Goal: Book appointment/travel/reservation

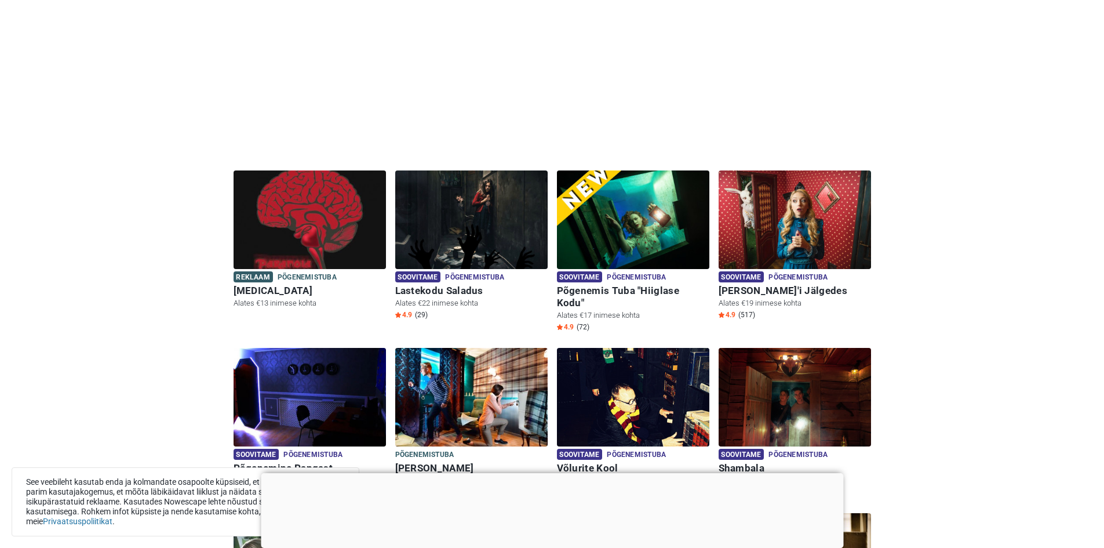
scroll to position [174, 0]
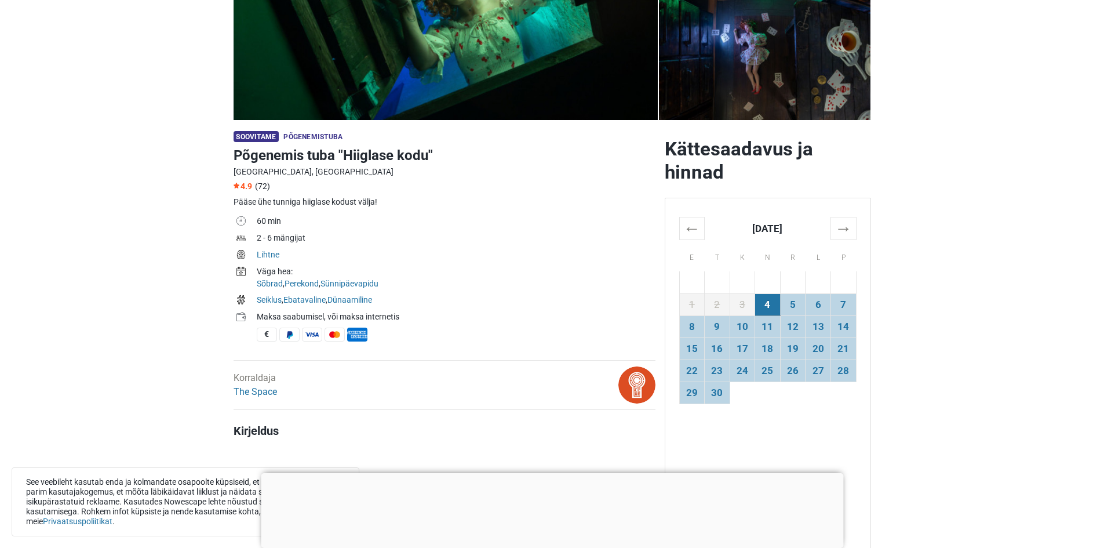
scroll to position [290, 0]
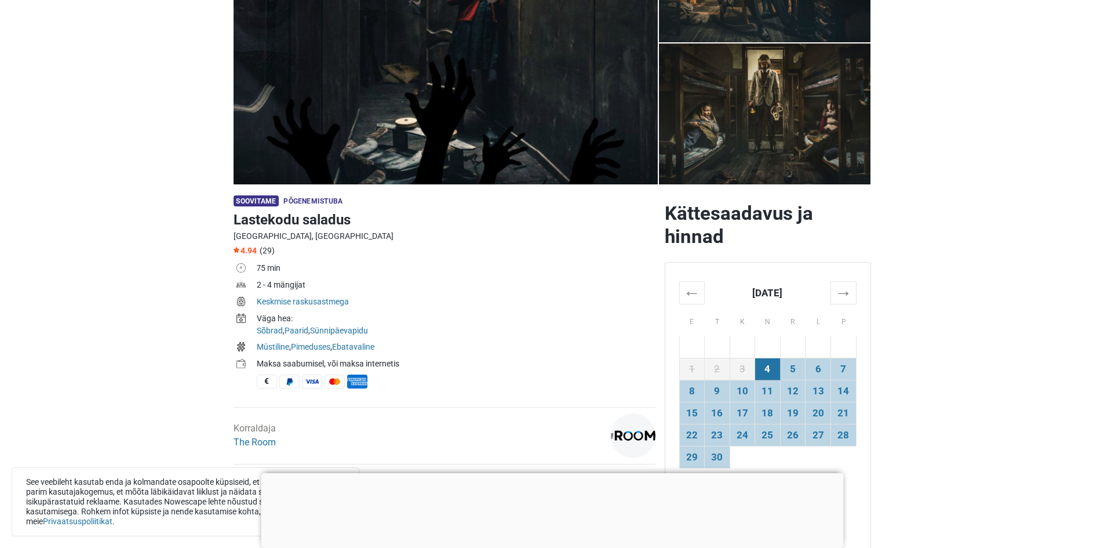
scroll to position [174, 0]
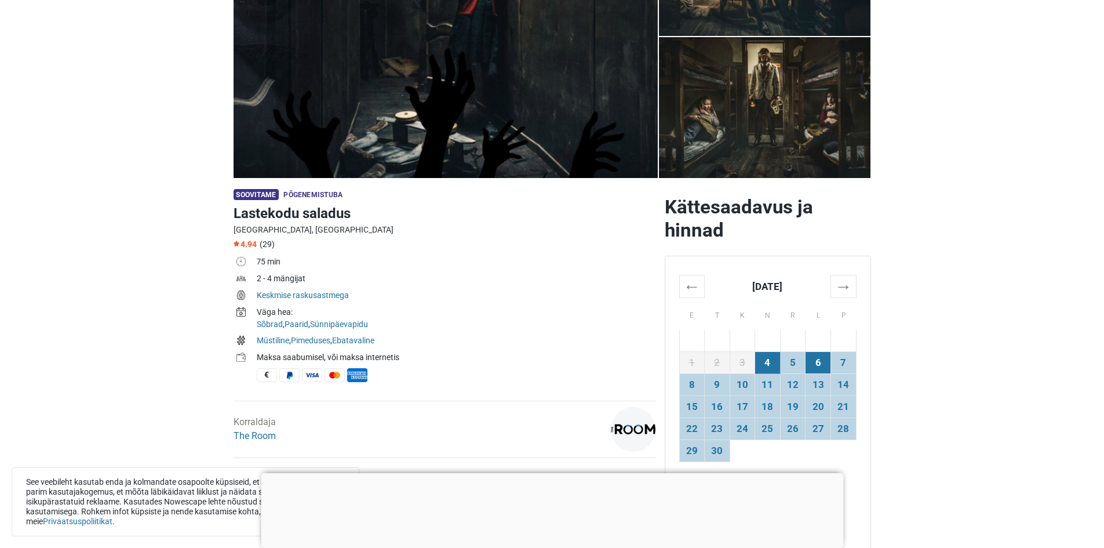
click at [814, 368] on td "6" at bounding box center [819, 362] width 26 height 22
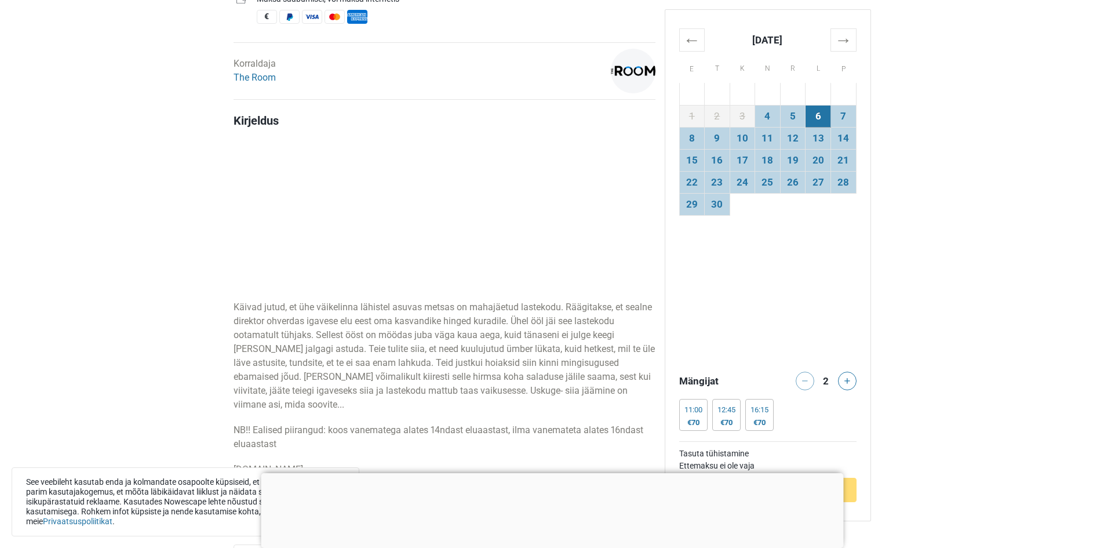
scroll to position [638, 0]
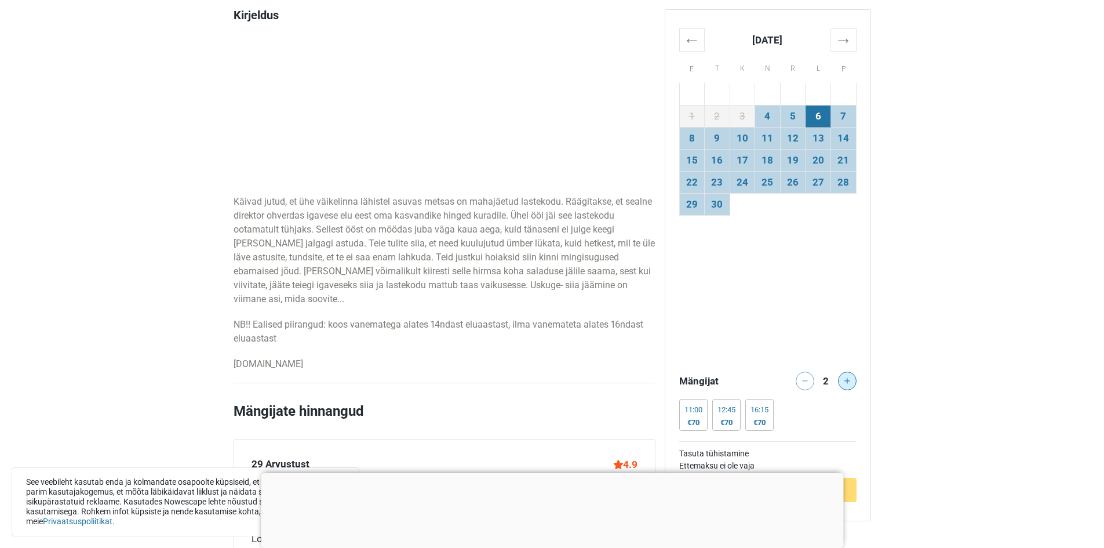
click at [846, 380] on icon at bounding box center [848, 381] width 6 height 6
click at [845, 379] on div at bounding box center [849, 381] width 23 height 19
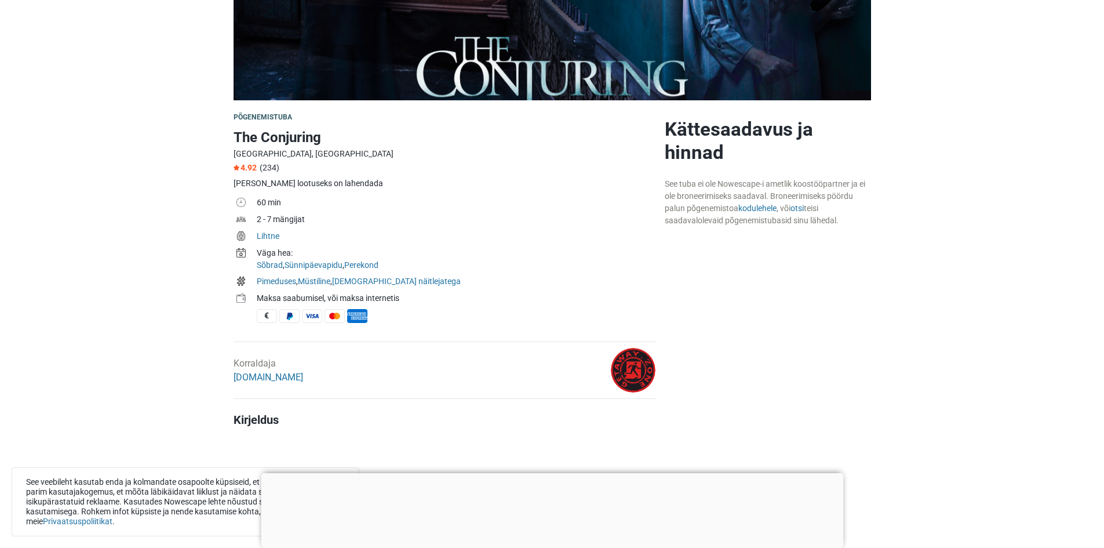
scroll to position [348, 0]
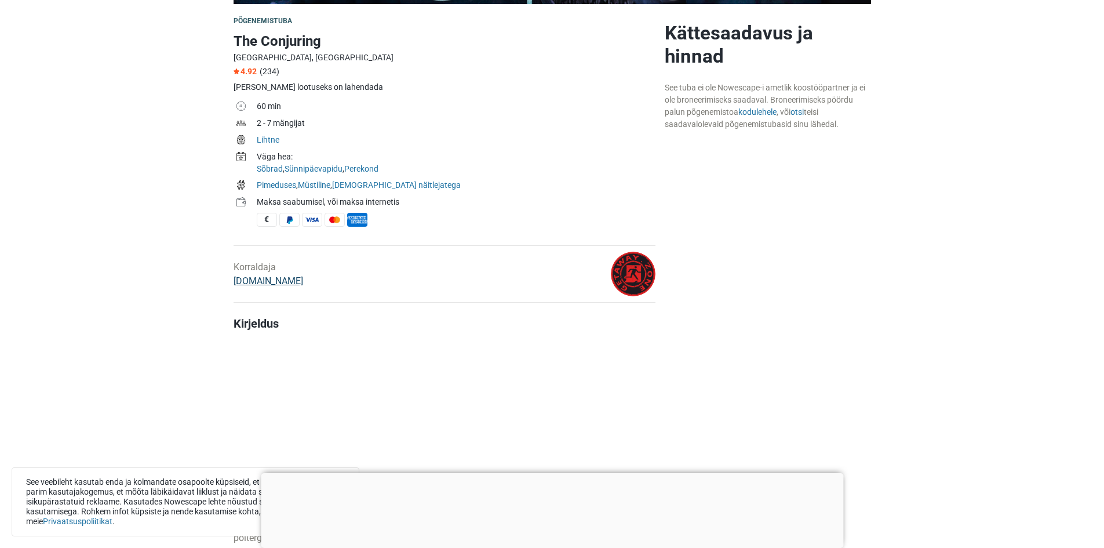
click at [272, 281] on link "GetAway.Zone" at bounding box center [269, 280] width 70 height 11
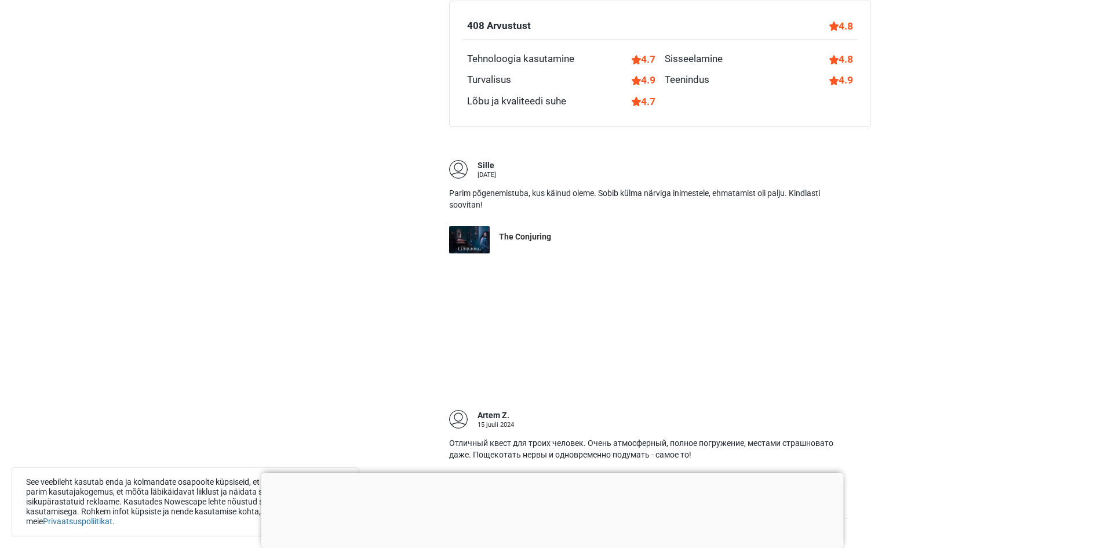
scroll to position [406, 0]
